Goal: Navigation & Orientation: Find specific page/section

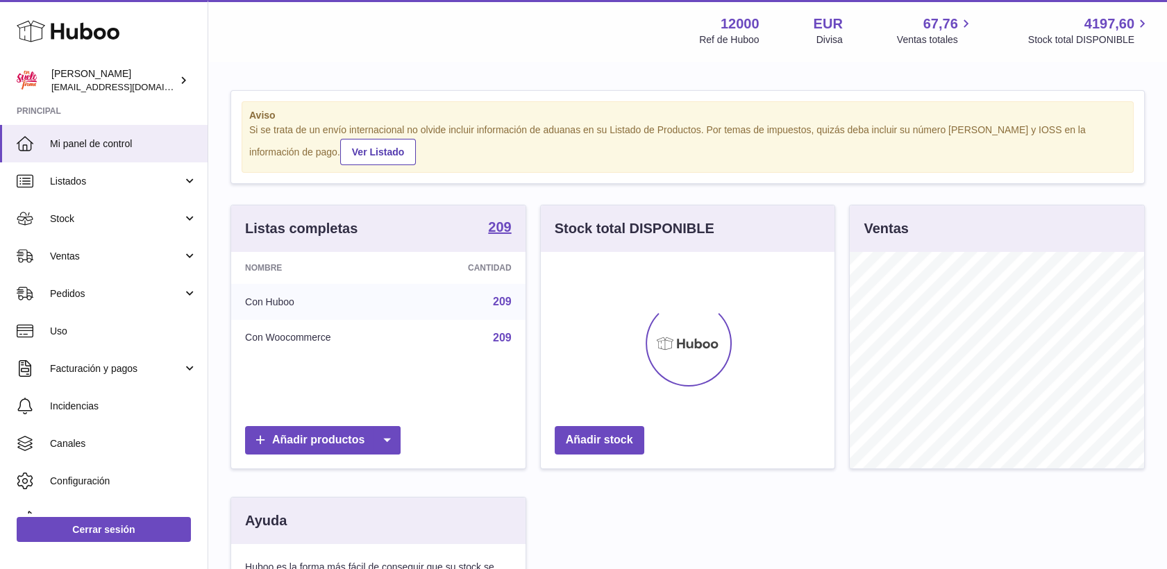
scroll to position [217, 294]
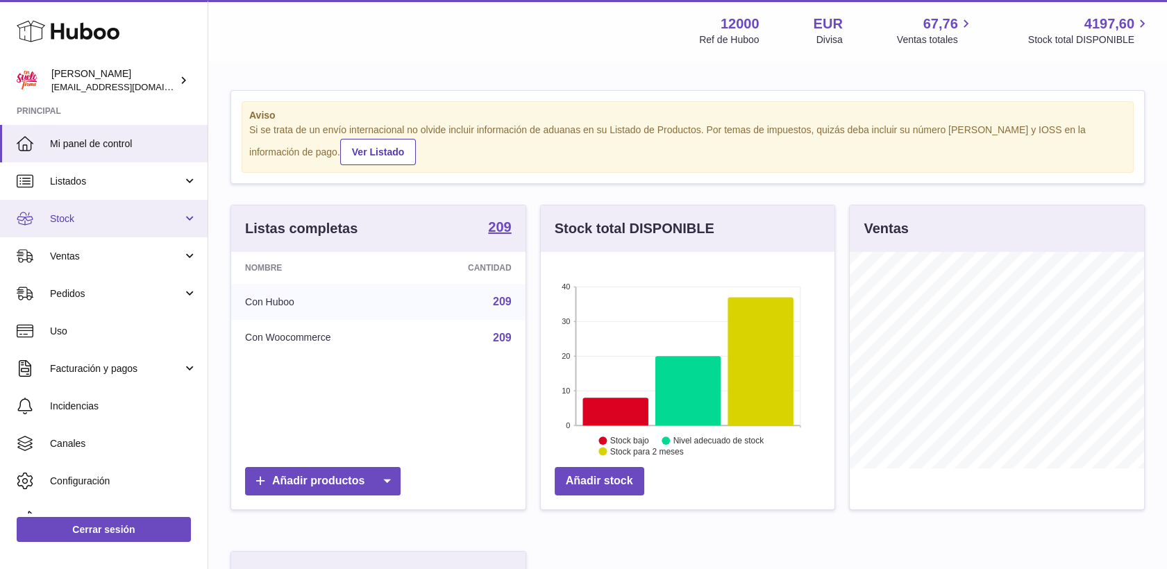
click at [65, 214] on span "Stock" at bounding box center [116, 218] width 133 height 13
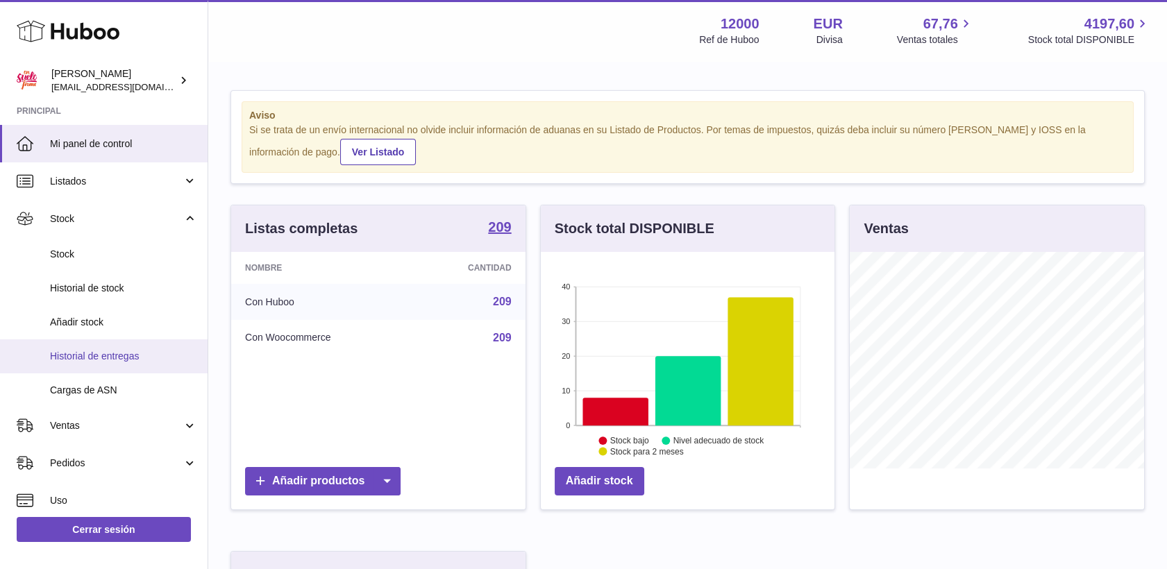
click at [128, 358] on span "Historial de entregas" at bounding box center [123, 356] width 147 height 13
